Goal: Navigation & Orientation: Find specific page/section

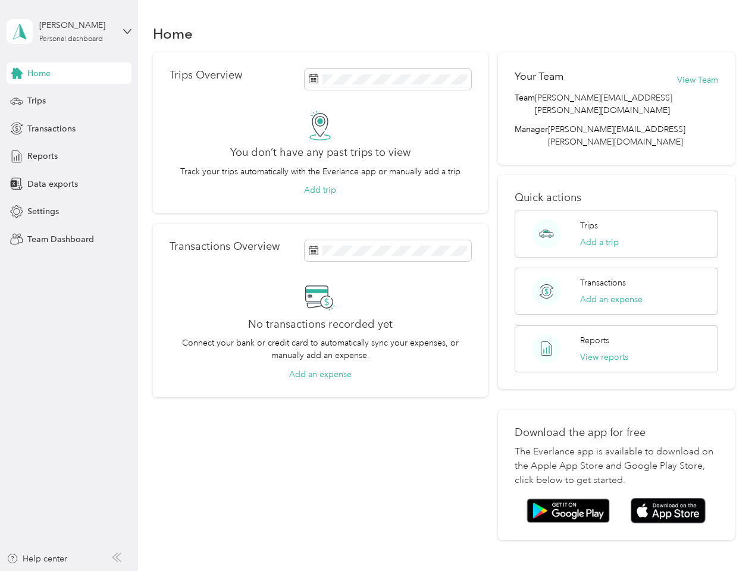
click at [377, 286] on div "No transactions recorded yet Connect your bank or credit card to automatically …" at bounding box center [321, 331] width 302 height 99
click at [69, 32] on div "[PERSON_NAME]" at bounding box center [76, 25] width 74 height 12
click at [69, 73] on div "You’re signed in as [PERSON_NAME][EMAIL_ADDRESS][PERSON_NAME][DOMAIN_NAME] Team…" at bounding box center [199, 103] width 385 height 121
click at [17, 73] on div "You’re signed in as [PERSON_NAME][EMAIL_ADDRESS][PERSON_NAME][DOMAIN_NAME] Team…" at bounding box center [199, 103] width 385 height 121
click at [69, 101] on div "Trips" at bounding box center [69, 100] width 125 height 21
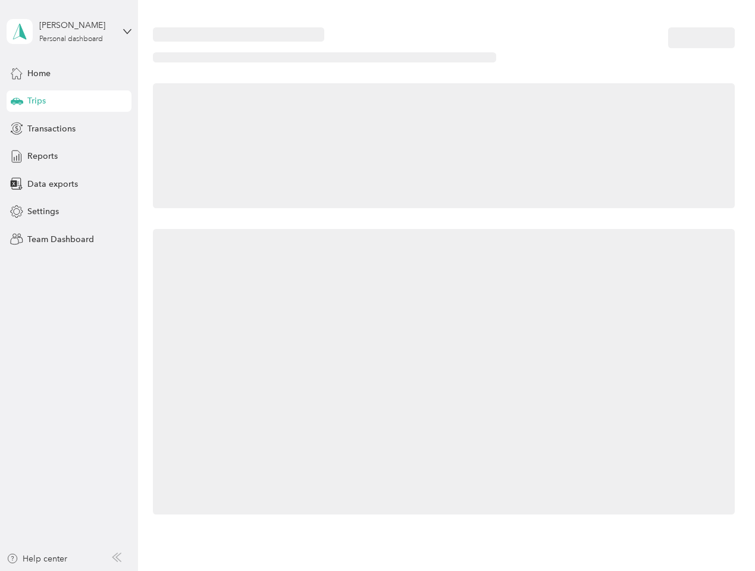
click at [17, 101] on icon at bounding box center [17, 101] width 12 height 6
click at [69, 128] on span "Transactions" at bounding box center [51, 129] width 48 height 12
click at [17, 128] on icon at bounding box center [16, 128] width 13 height 13
click at [69, 156] on div "Reports" at bounding box center [69, 156] width 125 height 21
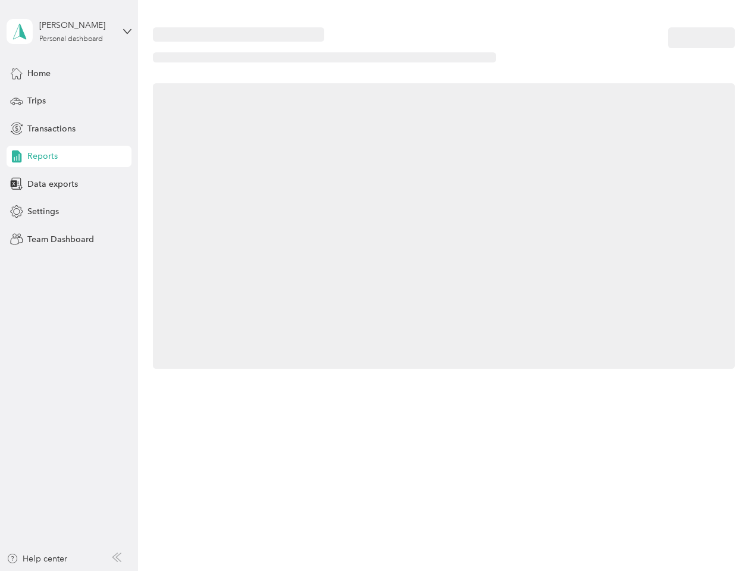
click at [17, 156] on icon at bounding box center [16, 156] width 13 height 13
